Goal: Task Accomplishment & Management: Manage account settings

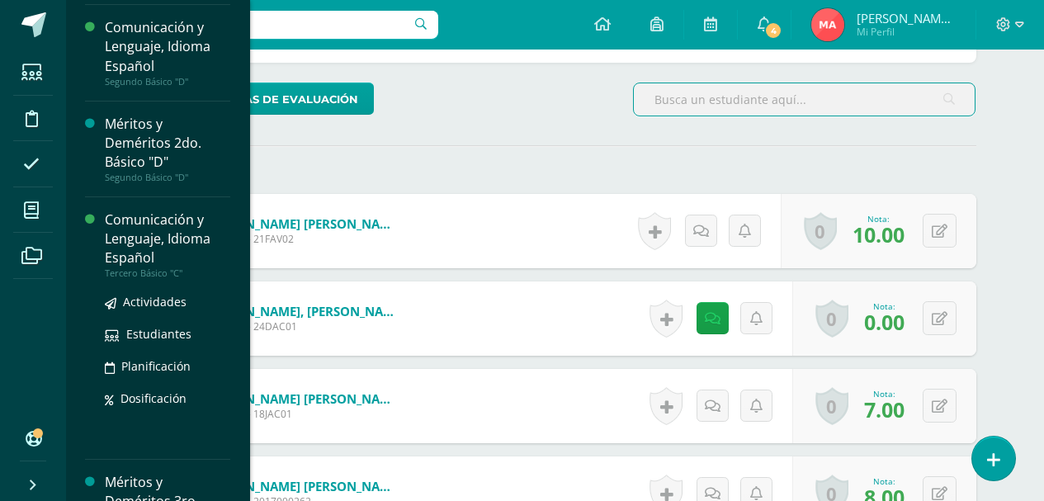
scroll to position [666, 0]
click at [131, 237] on div "Comunicación y Lenguaje, Idioma Español" at bounding box center [167, 239] width 125 height 57
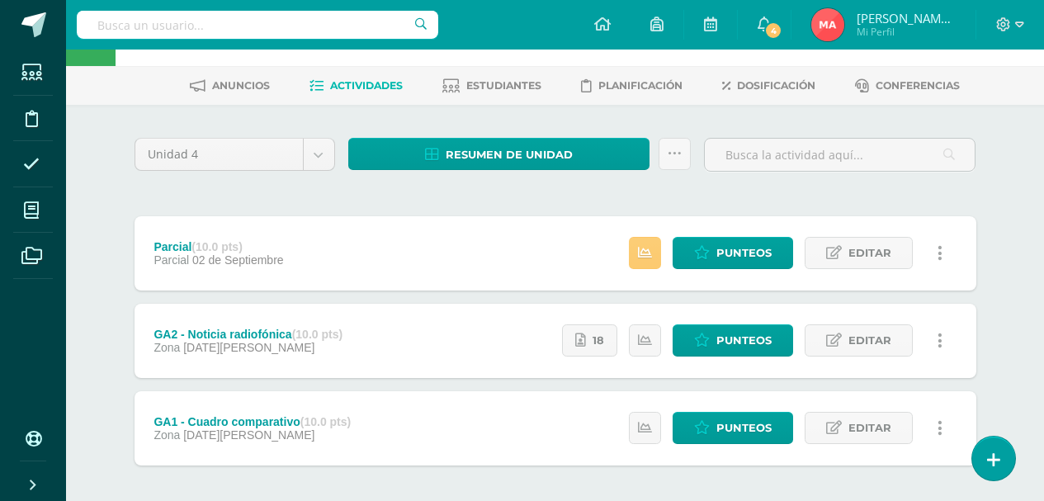
scroll to position [133, 0]
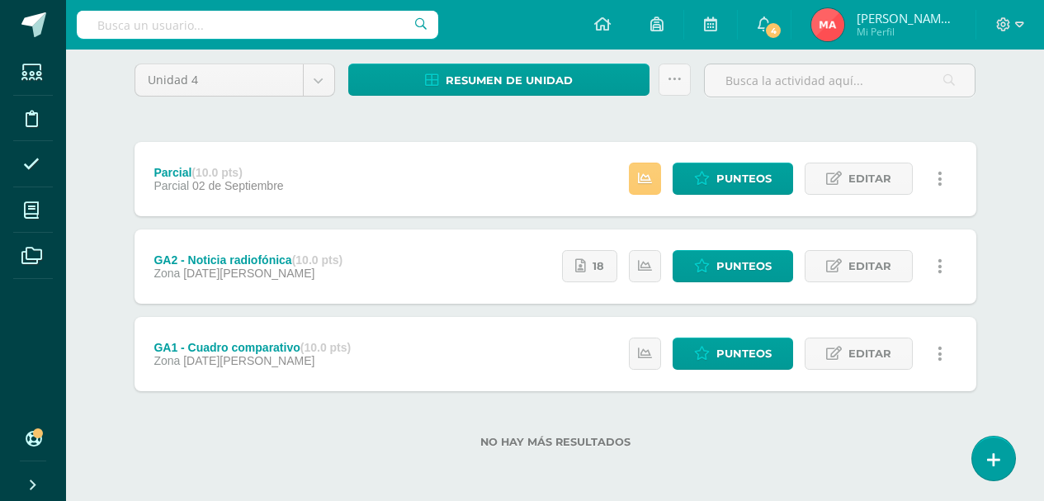
click at [288, 352] on div "GA1 - Cuadro comparativo (10.0 pts)" at bounding box center [251, 347] width 197 height 13
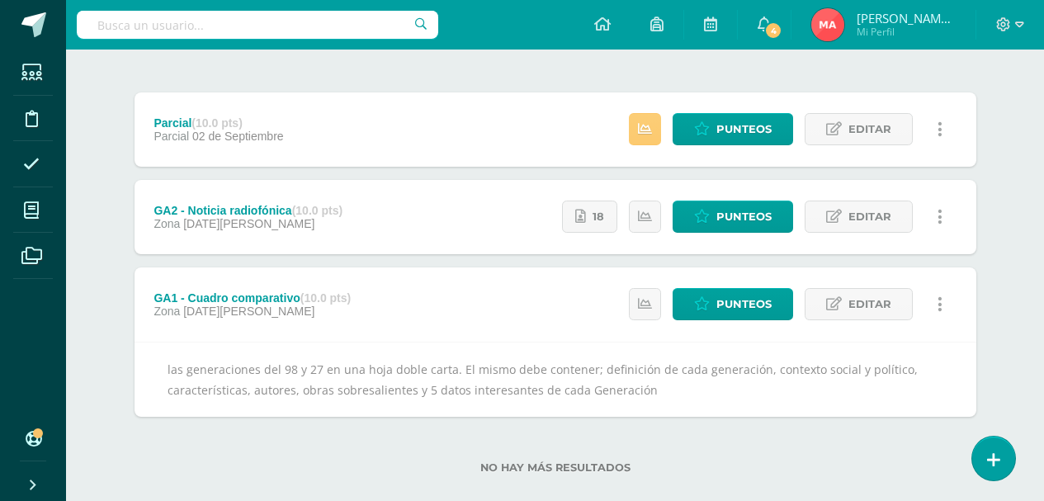
scroll to position [208, 0]
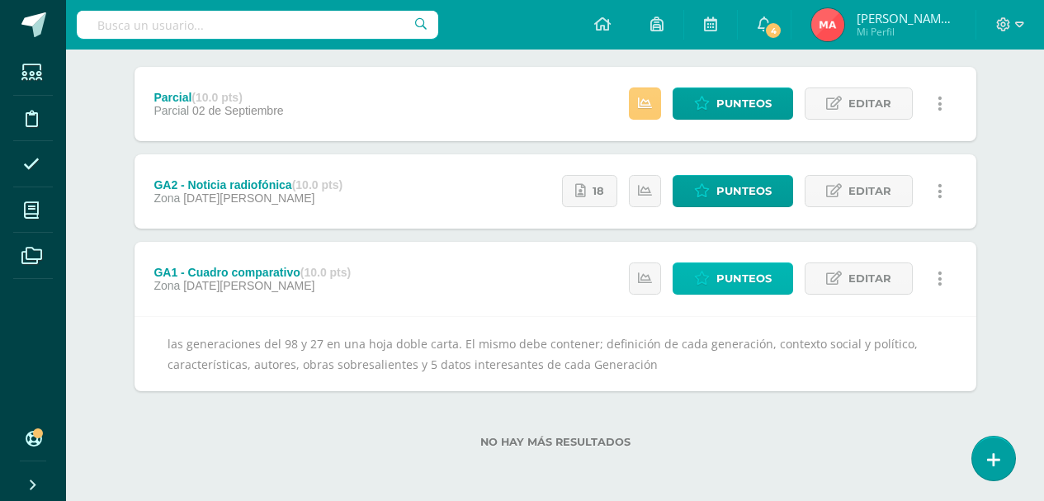
click at [752, 288] on span "Punteos" at bounding box center [743, 278] width 55 height 31
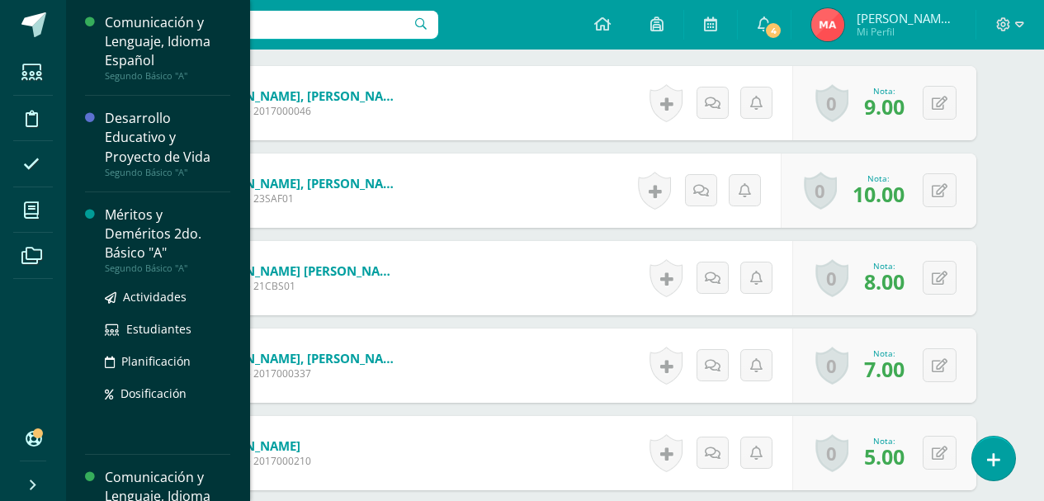
click at [163, 231] on div "Méritos y Deméritos 2do. Básico "A"" at bounding box center [167, 233] width 125 height 57
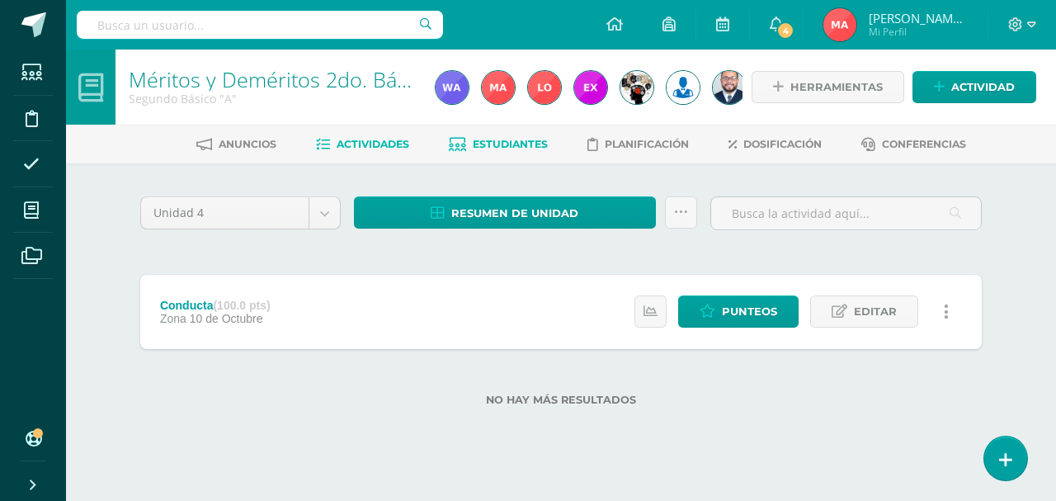
click at [516, 147] on span "Estudiantes" at bounding box center [510, 144] width 75 height 12
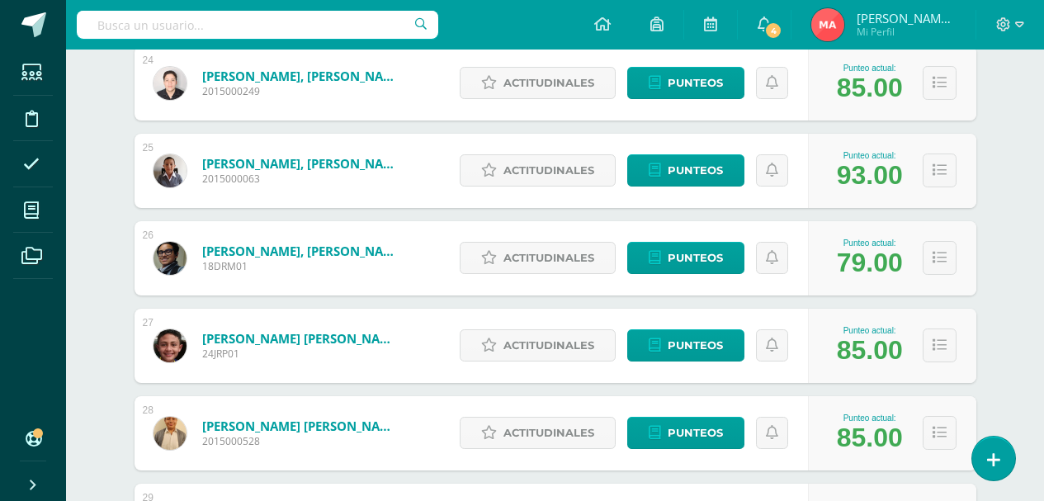
scroll to position [2523, 0]
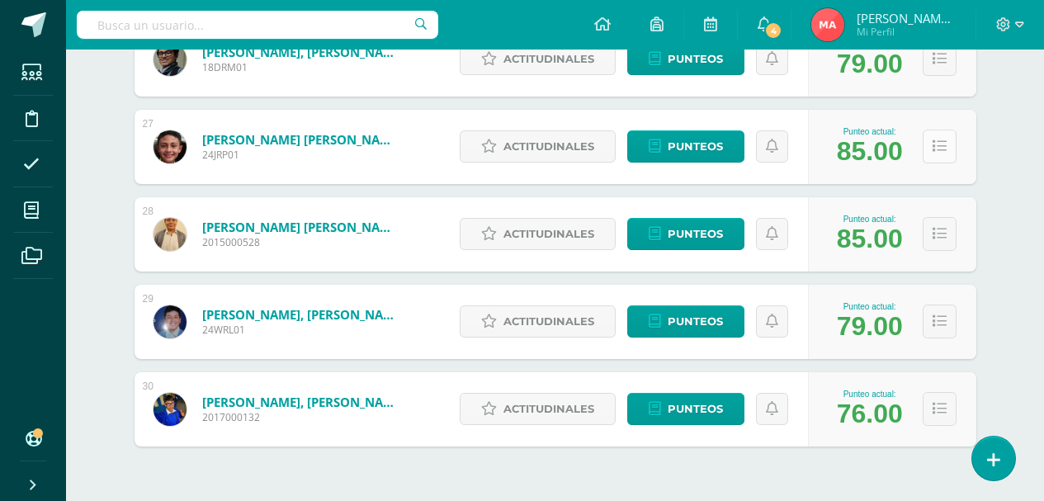
click at [933, 146] on icon at bounding box center [939, 146] width 14 height 14
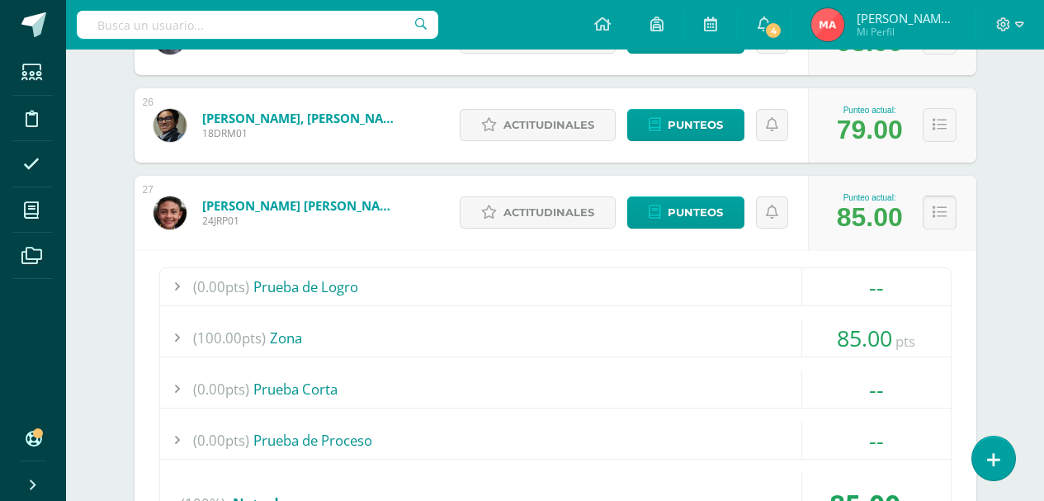
scroll to position [2440, 0]
